Goal: Entertainment & Leisure: Browse casually

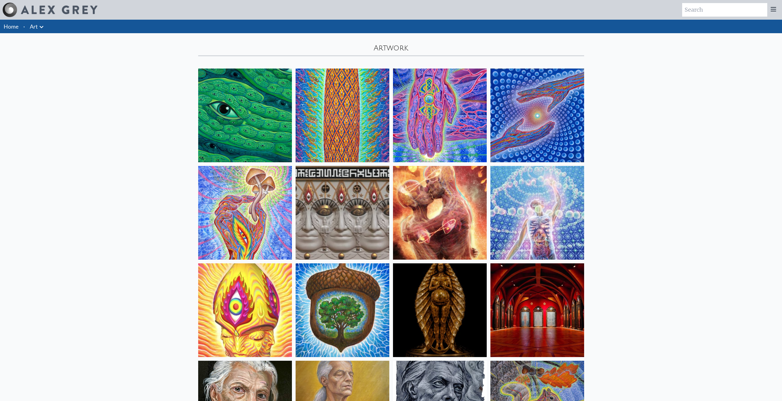
click at [238, 118] on img at bounding box center [245, 116] width 94 height 94
click at [365, 115] on img at bounding box center [343, 116] width 94 height 94
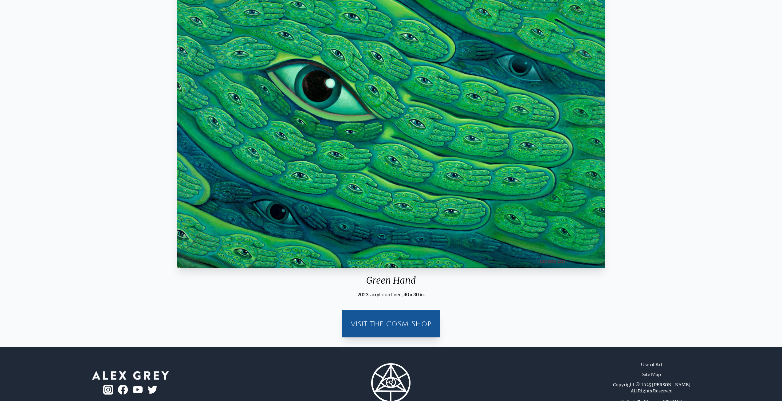
scroll to position [129, 0]
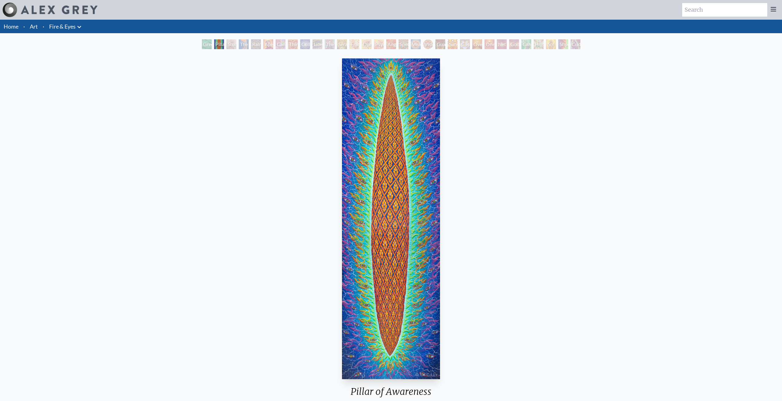
click at [226, 46] on div "Study for the Great Turn" at bounding box center [231, 44] width 10 height 10
